Goal: Transaction & Acquisition: Book appointment/travel/reservation

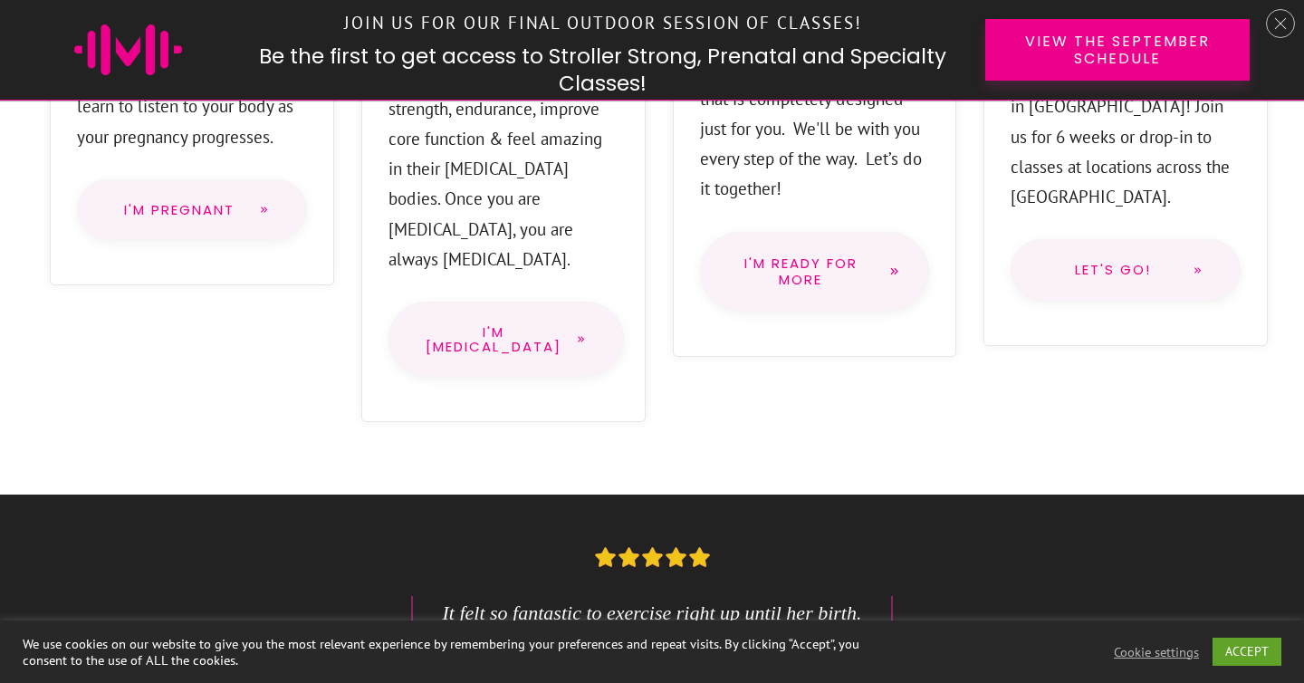
scroll to position [1858, 0]
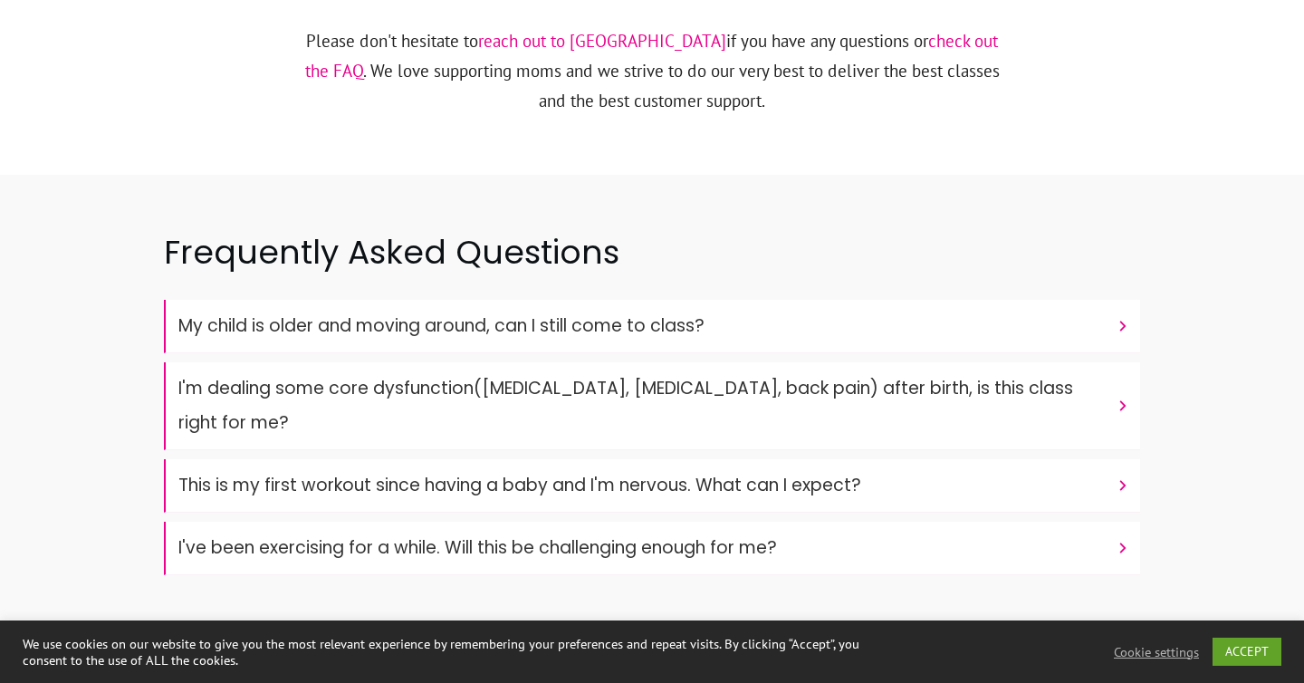
scroll to position [5939, 0]
click at [1053, 310] on h4 "My child is older and moving around, can I still come to class?" at bounding box center [642, 327] width 929 height 34
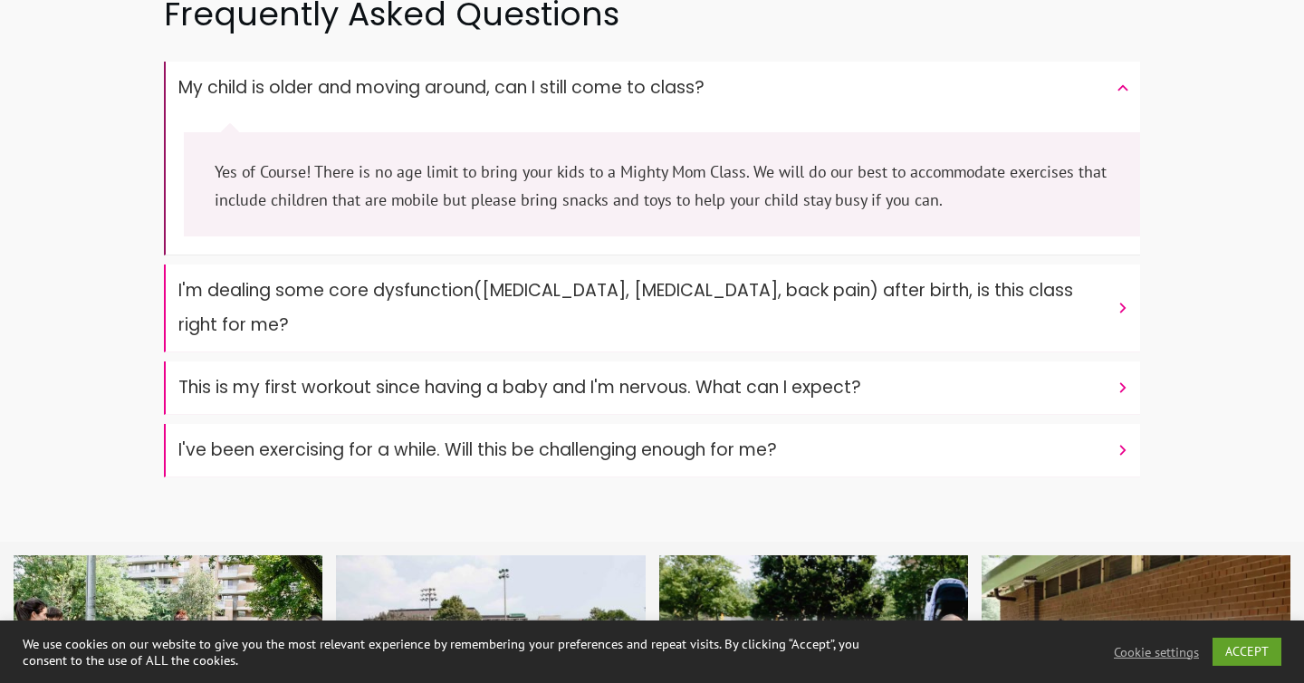
scroll to position [6180, 0]
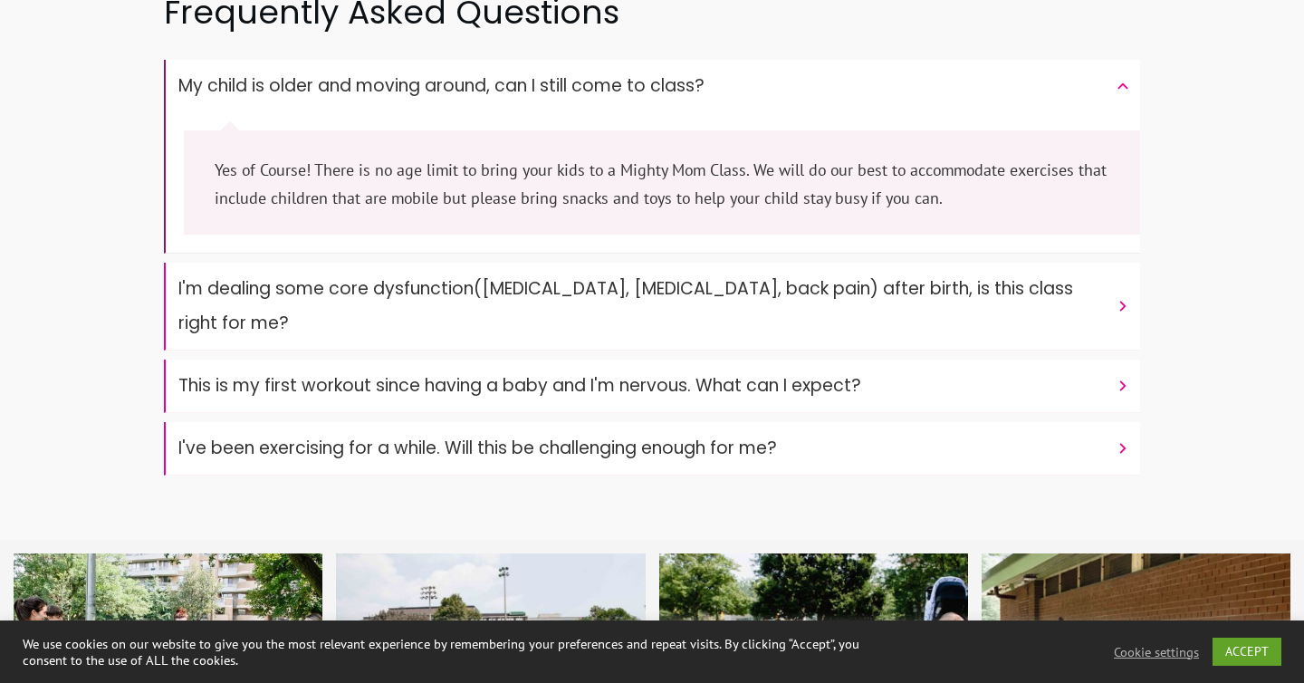
click at [1046, 272] on h4 "I'm dealing some core dysfunction(prolapse, diastasis recti, back pain) after b…" at bounding box center [642, 306] width 929 height 69
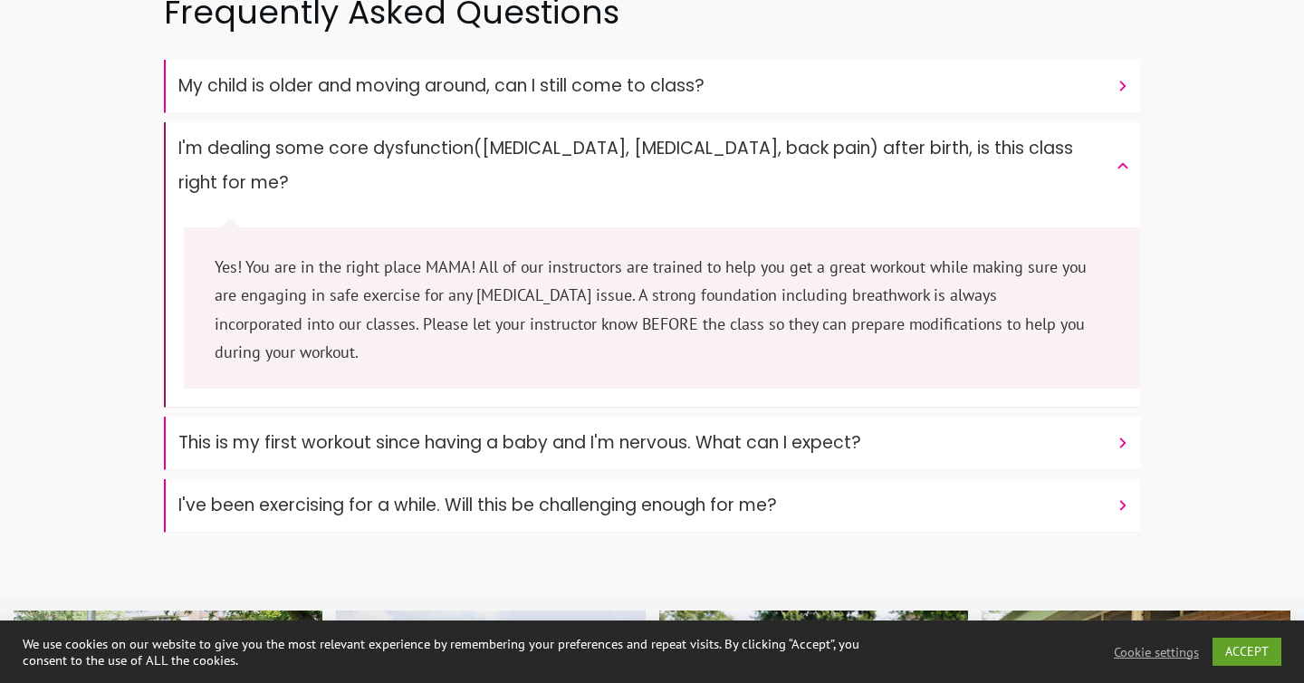
click at [893, 426] on h4 "This is my first workout since having a baby and I'm nervous. What can I expect?" at bounding box center [642, 443] width 929 height 34
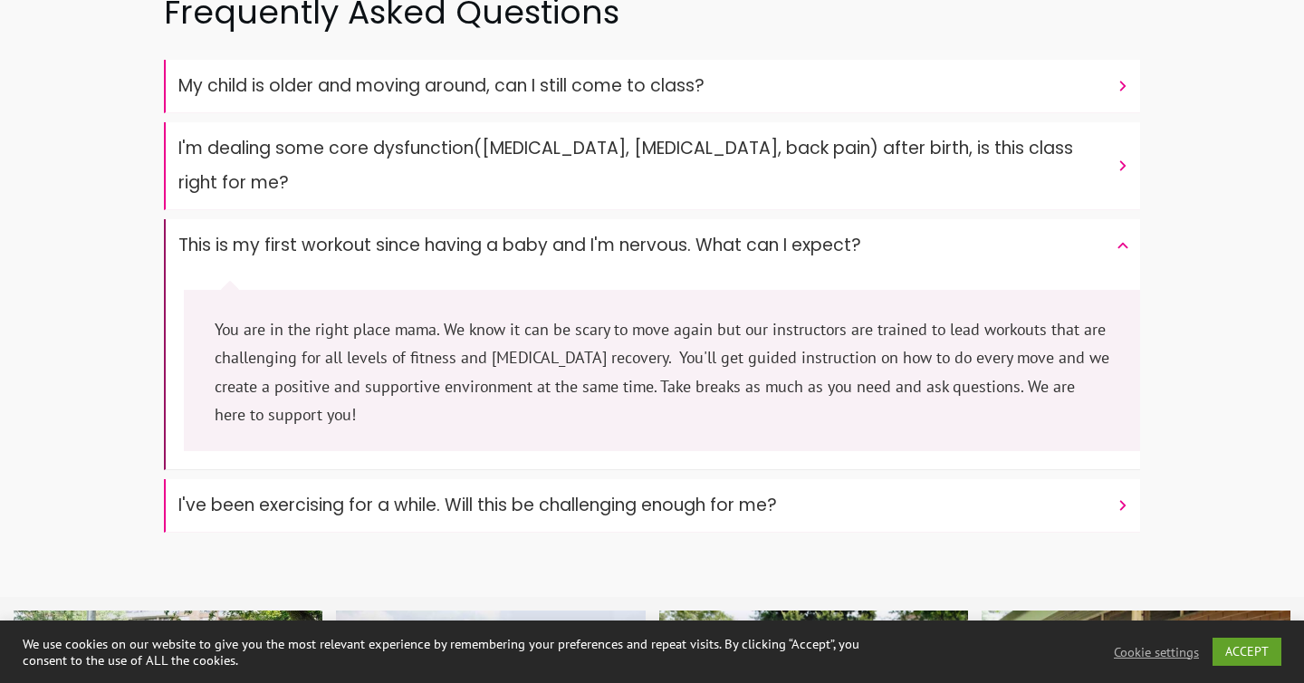
click at [774, 493] on font "I've been exercising for a while. Will this be challenging enough for me?" at bounding box center [477, 505] width 599 height 24
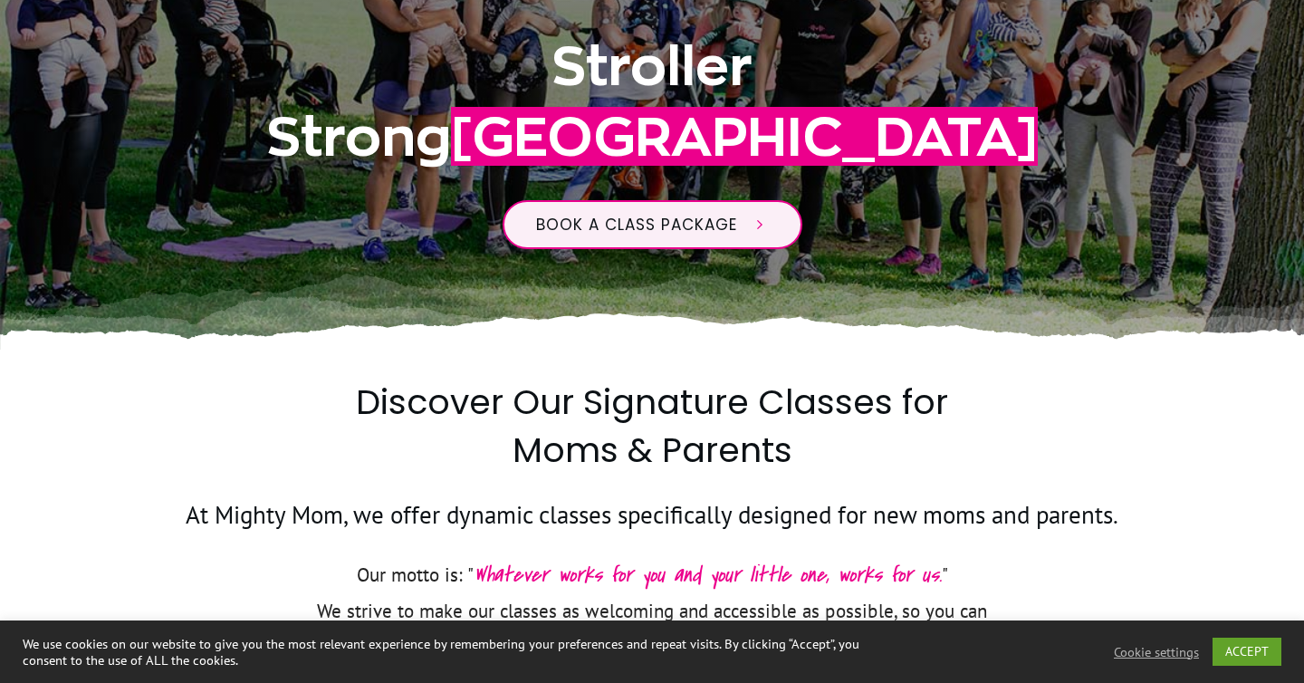
scroll to position [469, 0]
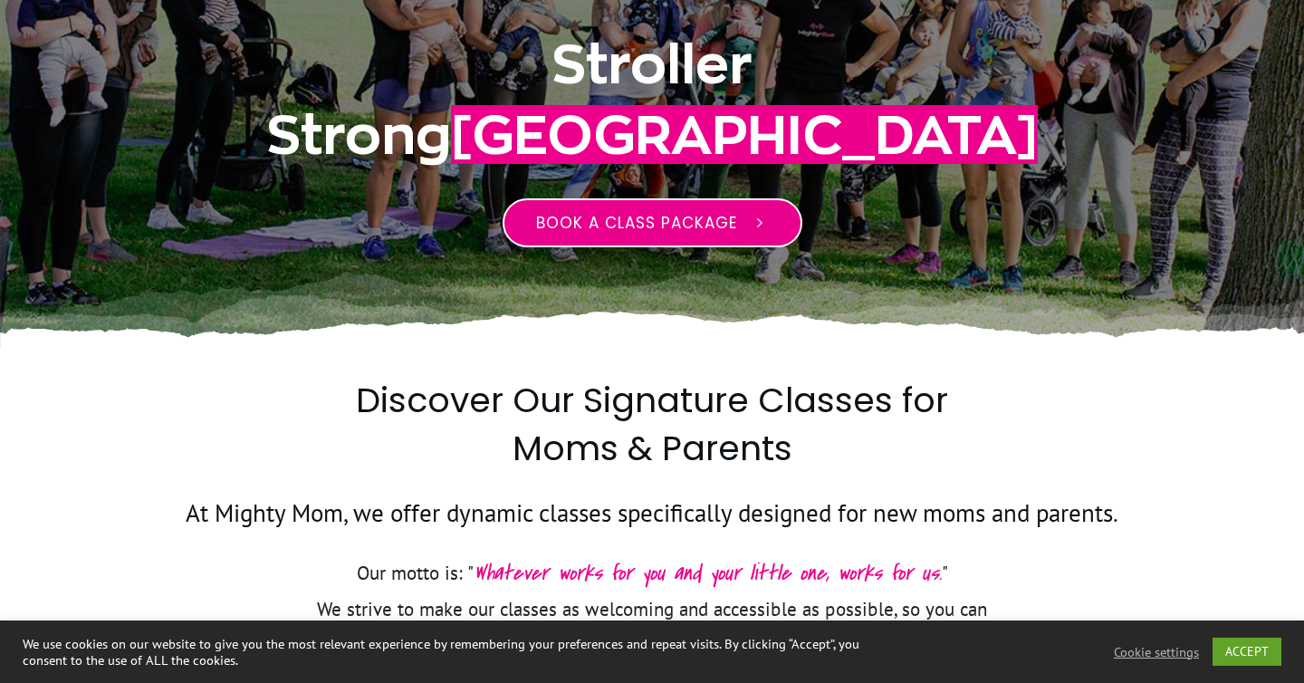
click at [757, 212] on link "Book a class package" at bounding box center [653, 222] width 300 height 49
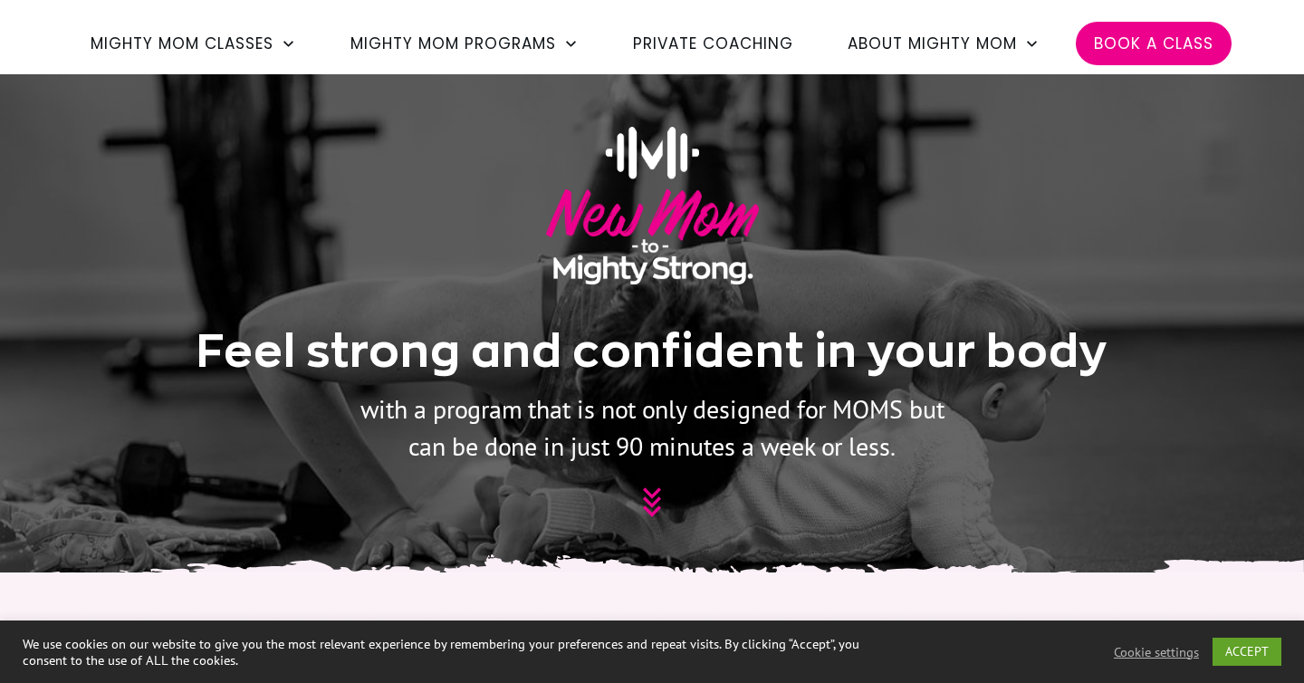
scroll to position [187, 0]
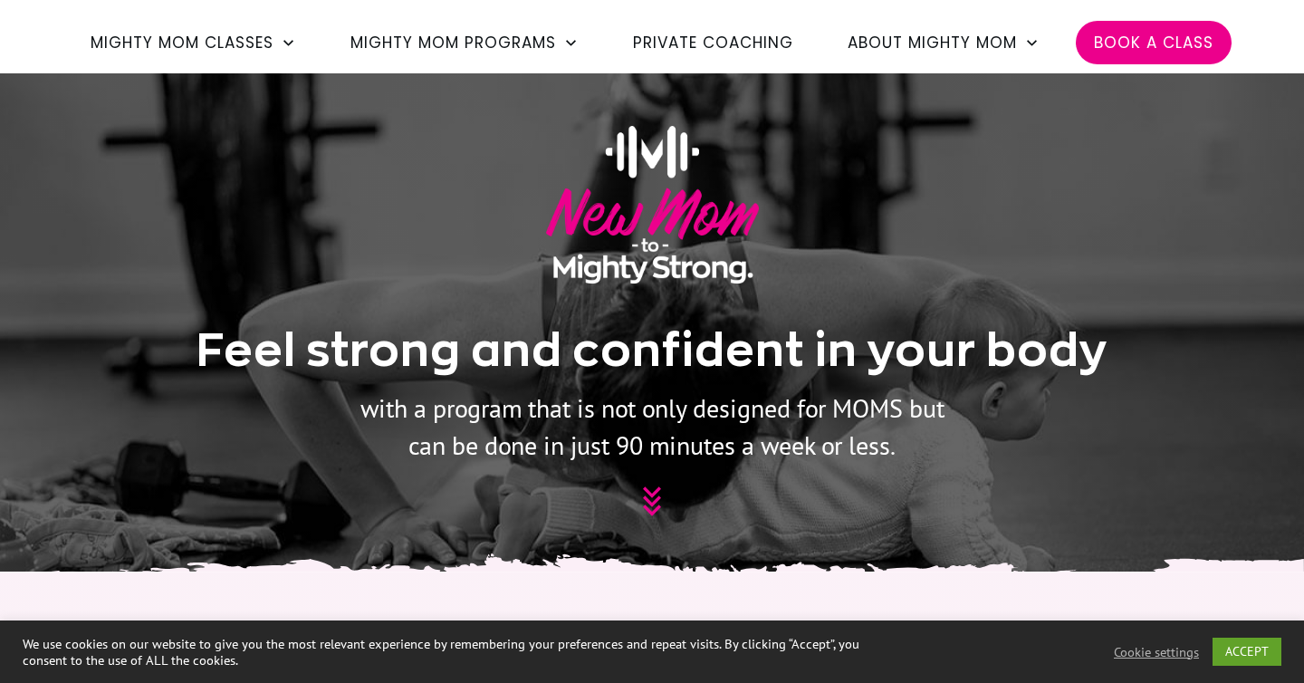
click at [1165, 655] on link "Cookie settings" at bounding box center [1156, 652] width 85 height 16
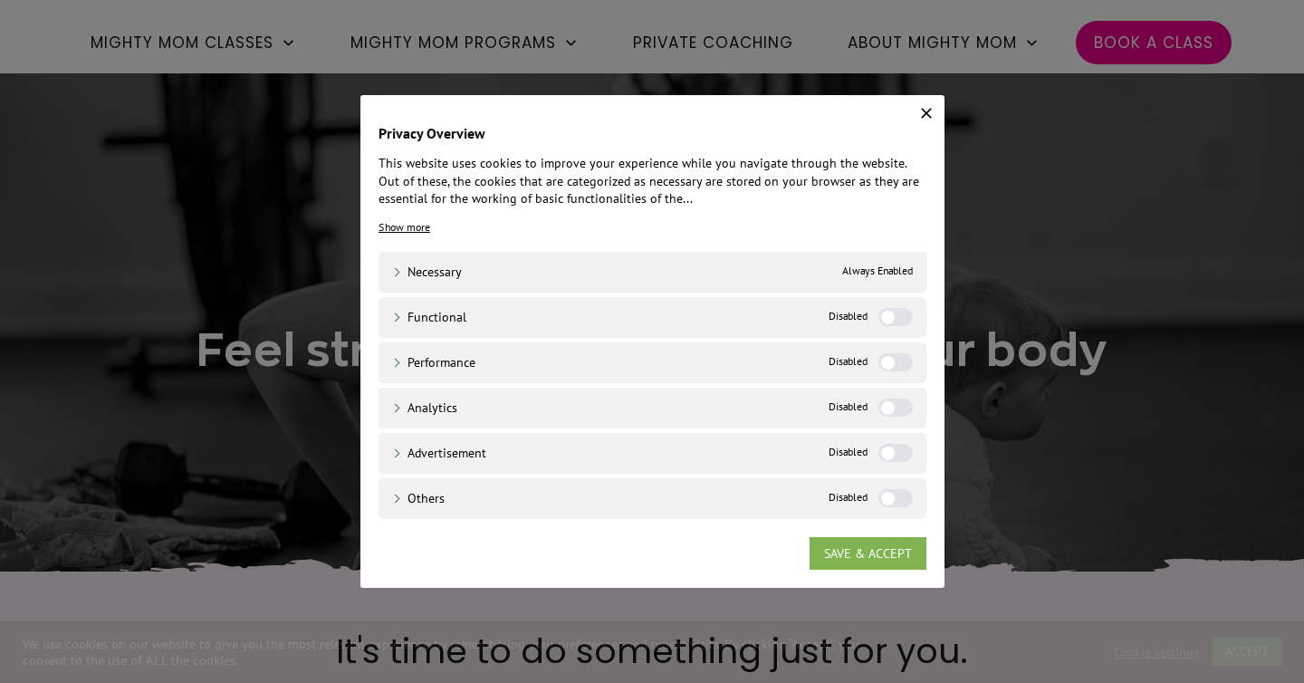
click at [862, 552] on link "SAVE & ACCEPT" at bounding box center [868, 553] width 117 height 33
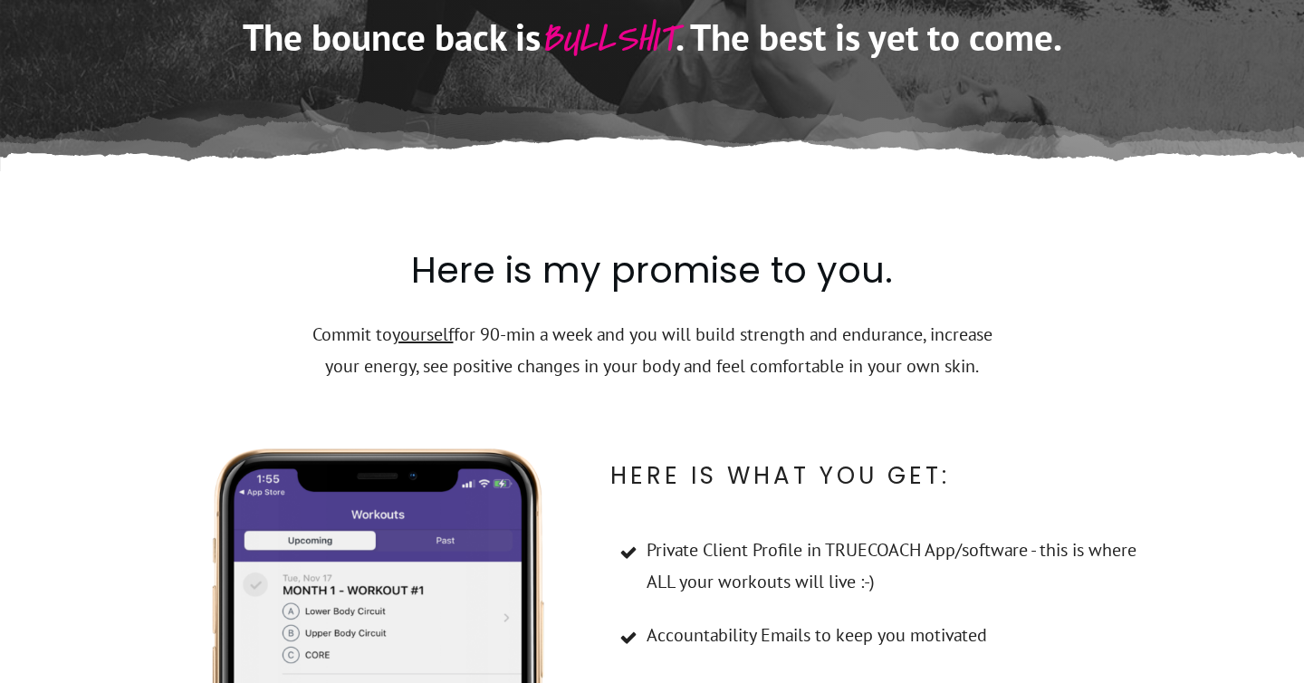
scroll to position [8069, 0]
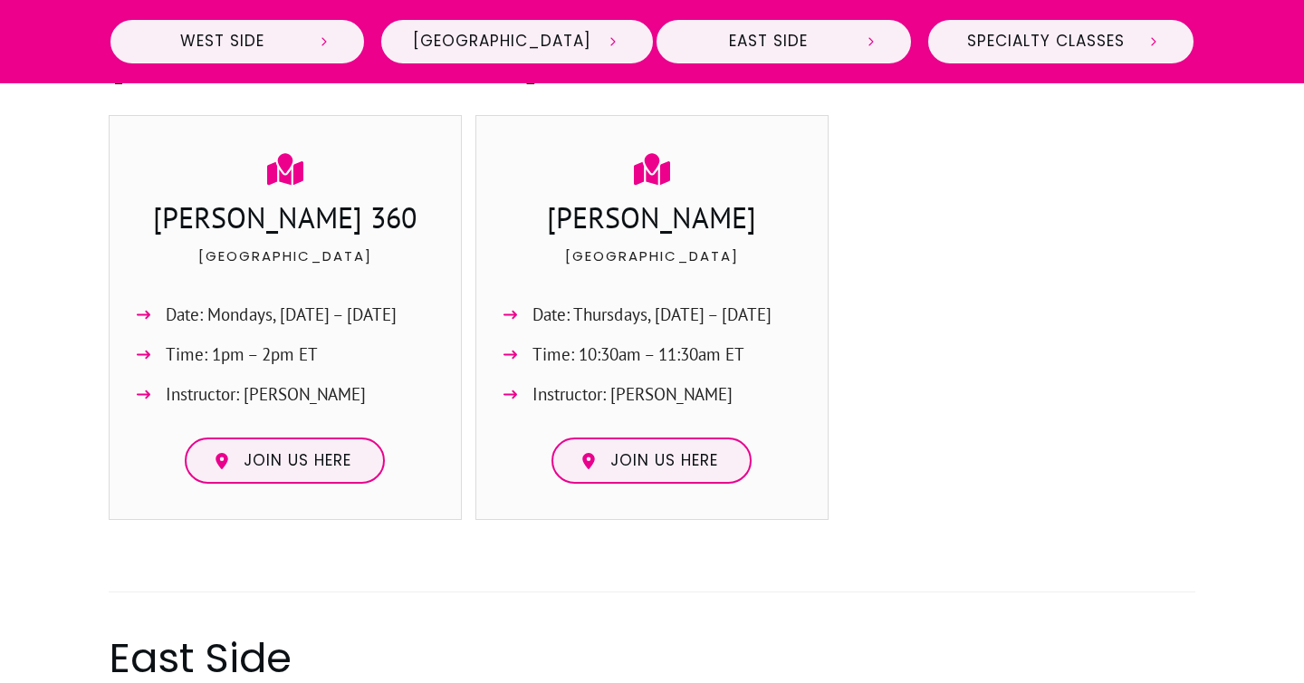
scroll to position [1528, 0]
